Goal: Task Accomplishment & Management: Complete application form

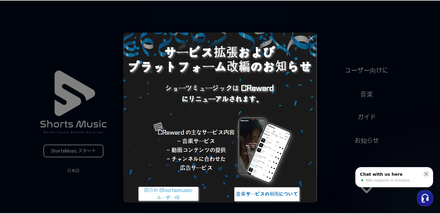
scroll to position [23, 0]
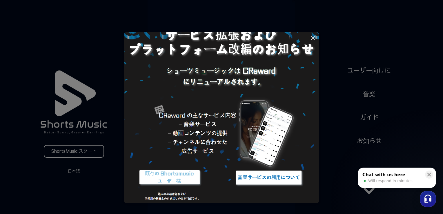
click at [273, 180] on img at bounding box center [269, 178] width 73 height 22
click at [82, 152] on button at bounding box center [221, 107] width 443 height 214
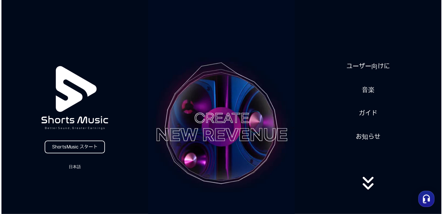
scroll to position [0, 0]
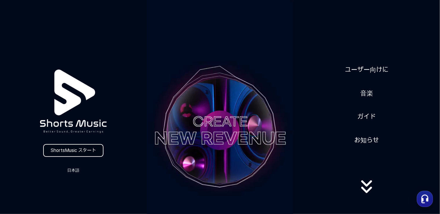
click at [82, 152] on link "ShortsMusic スタート" at bounding box center [73, 150] width 60 height 13
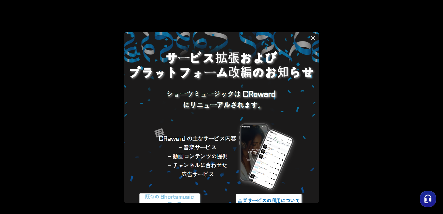
scroll to position [23, 0]
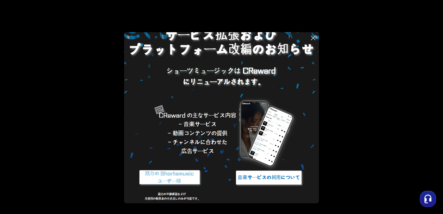
click at [254, 180] on img at bounding box center [269, 178] width 73 height 22
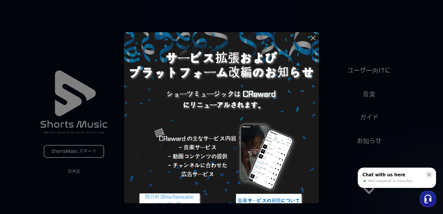
click at [71, 155] on button at bounding box center [221, 107] width 443 height 214
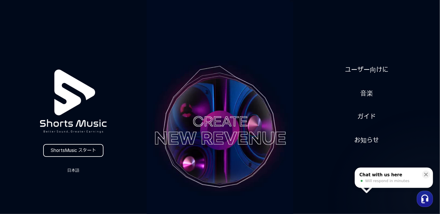
click at [84, 150] on link "ShortsMusic スタート" at bounding box center [73, 150] width 60 height 13
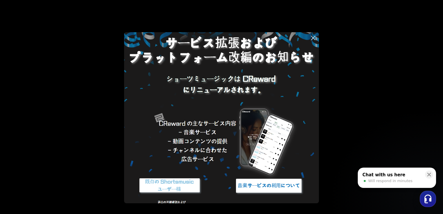
scroll to position [23, 0]
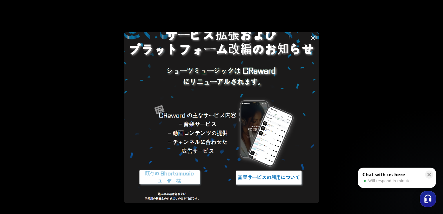
click at [255, 174] on img at bounding box center [269, 178] width 73 height 22
